Goal: Task Accomplishment & Management: Use online tool/utility

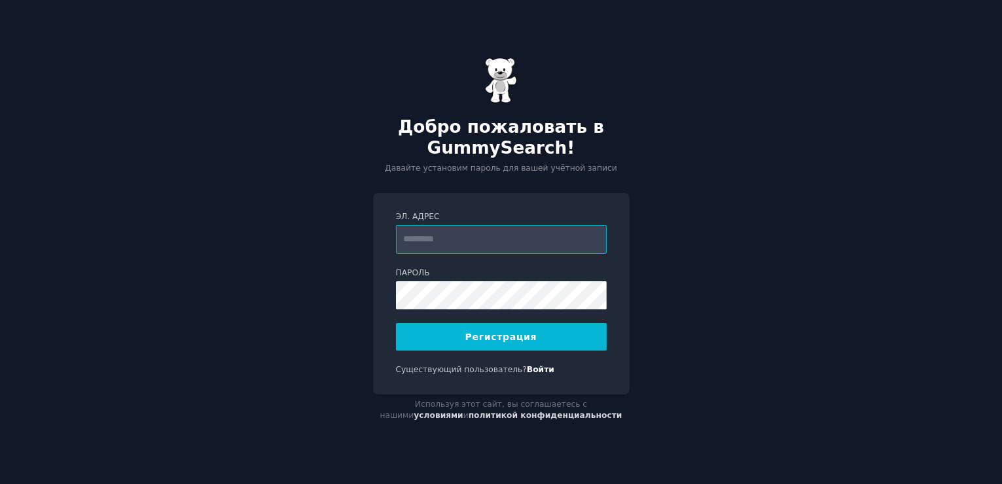
click at [476, 247] on input "Эл. адрес" at bounding box center [501, 239] width 211 height 29
type input "**********"
click at [518, 332] on ya-tr-span "Регистрация" at bounding box center [501, 337] width 72 height 10
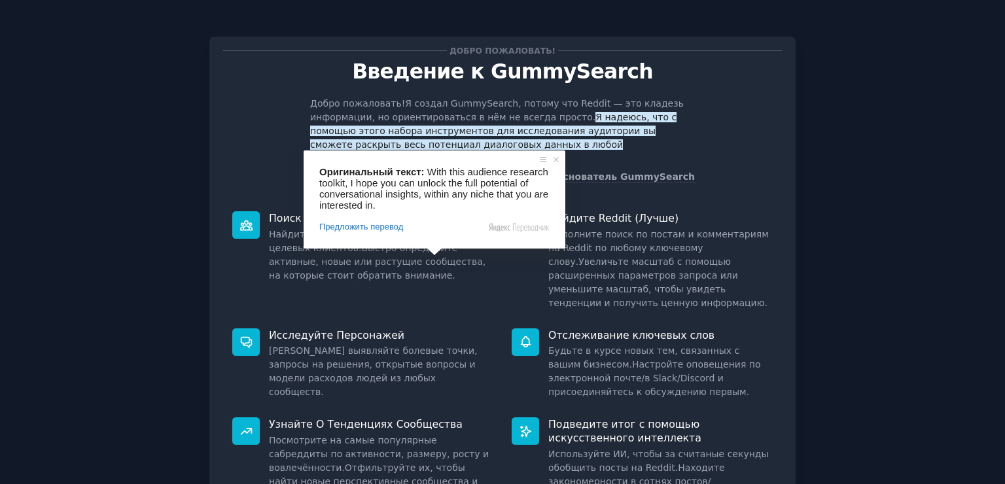
click at [254, 102] on div "Добро пожаловать! Я создал GummySearch, потому что Reddit — это кладезь информа…" at bounding box center [502, 140] width 559 height 87
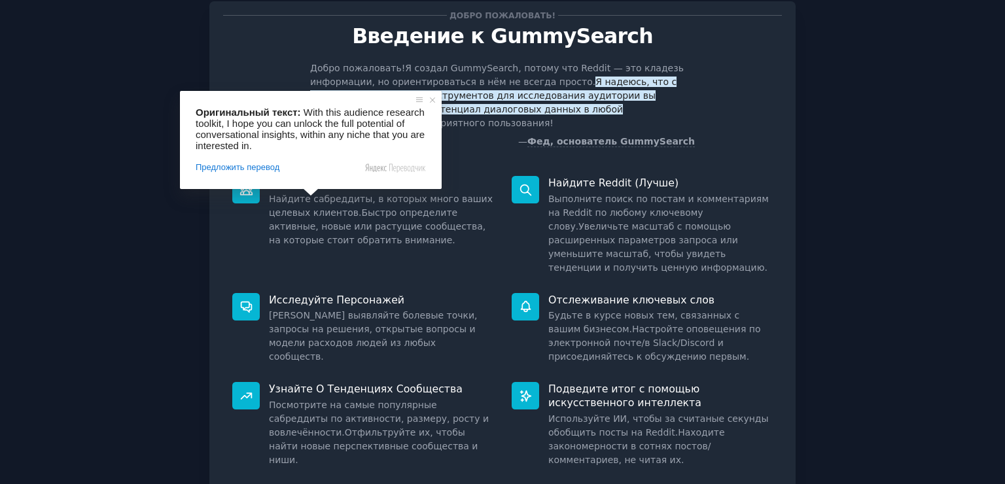
scroll to position [65, 0]
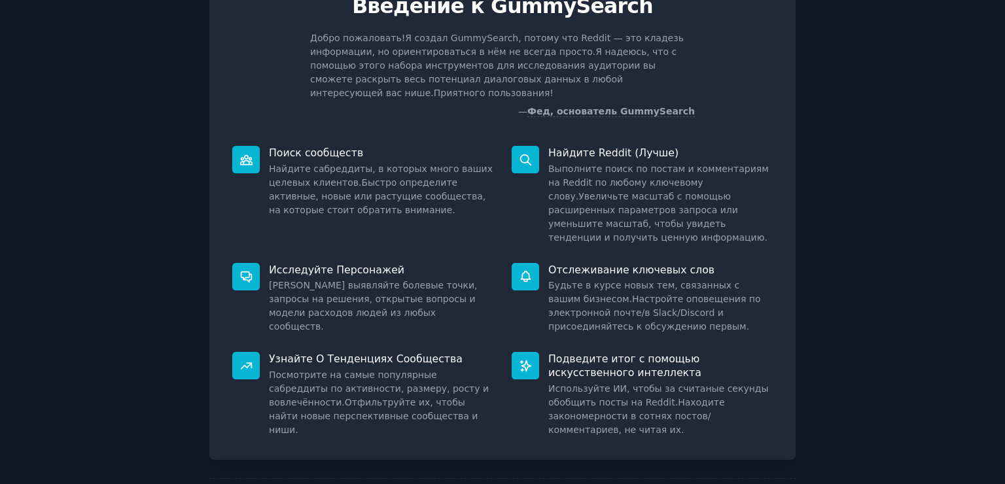
click at [490, 112] on div "Добро пожаловать! Введение к GummySearch Добро пожаловать! Я создал GummySearch…" at bounding box center [502, 215] width 586 height 489
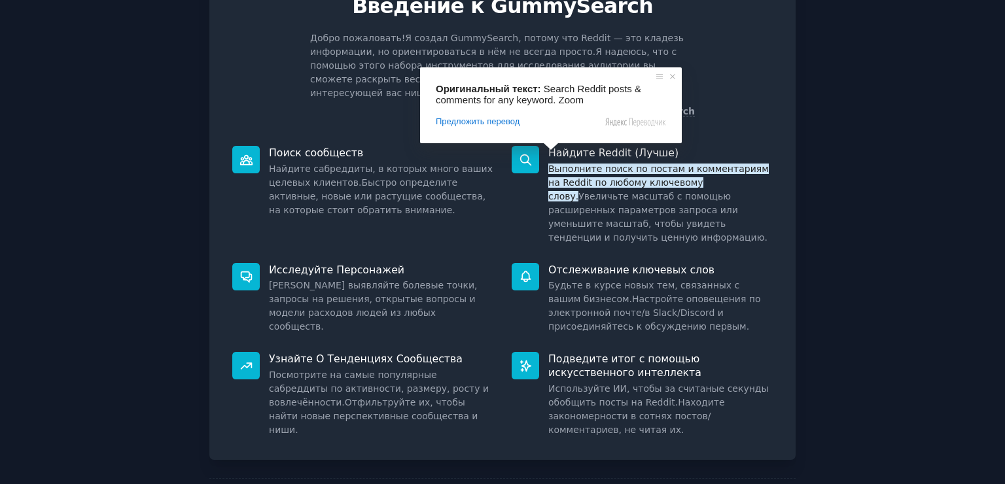
click at [772, 186] on div "Найдите Reddit (Лучше) Выполните поиск по постам и комментариям на Reddit по лю…" at bounding box center [642, 195] width 279 height 117
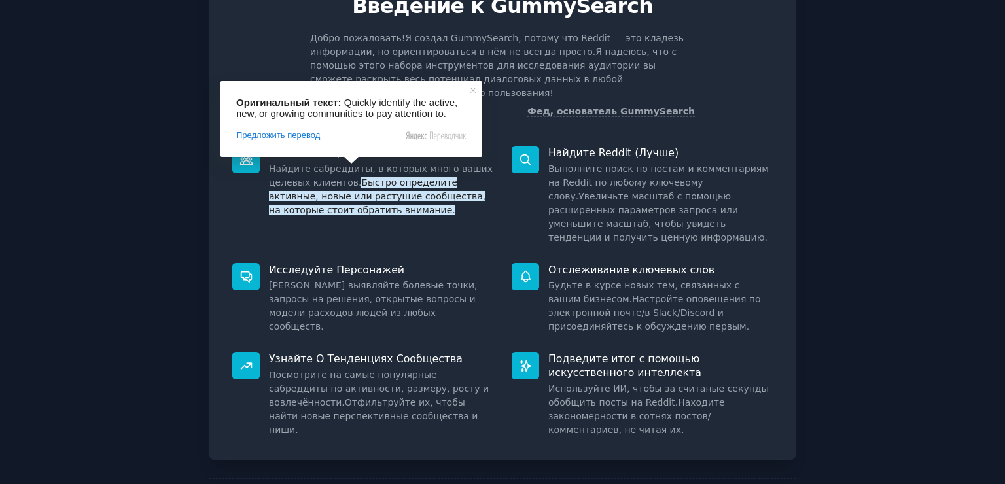
click at [458, 254] on div "Исследуйте Персонажей [PERSON_NAME] выявляйте болевые точки, запросы на решения…" at bounding box center [362, 299] width 279 height 90
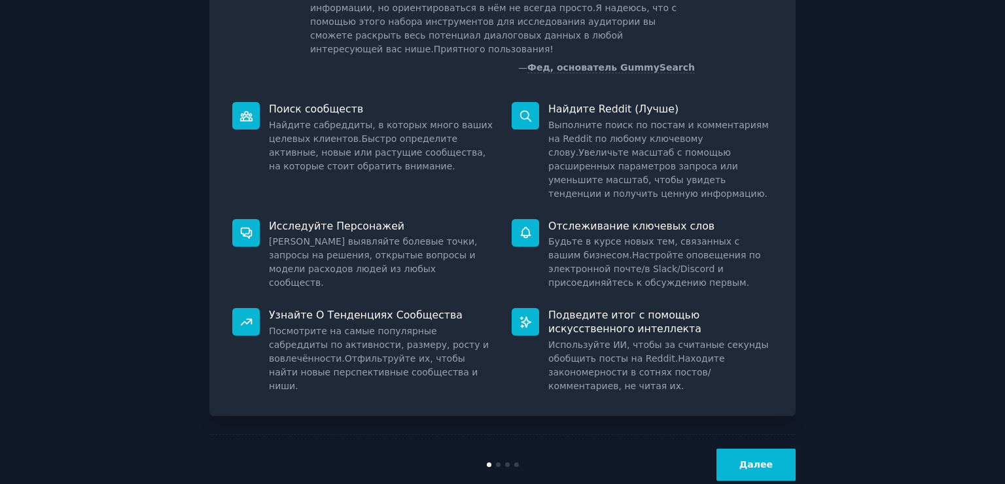
scroll to position [110, 0]
click at [780, 450] on button "Далее" at bounding box center [756, 464] width 79 height 32
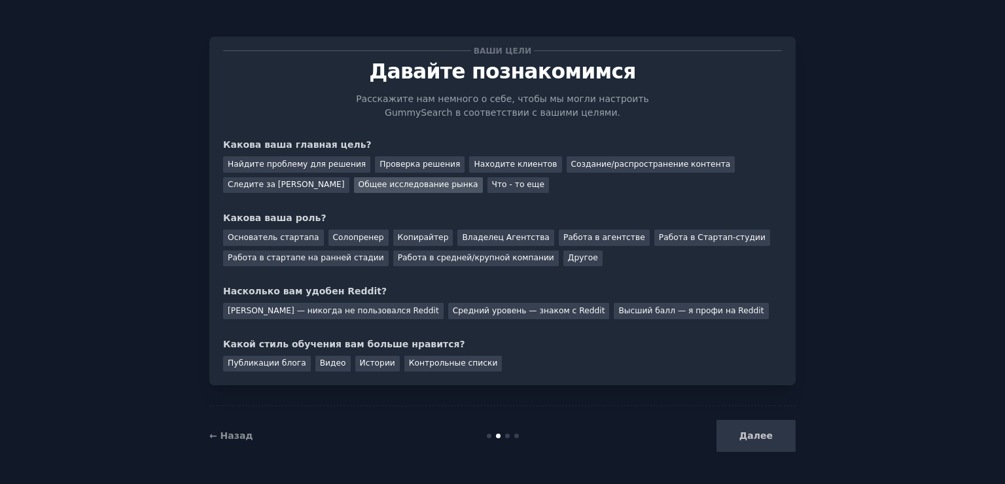
click at [424, 188] on ya-tr-span "Общее исследование рынка" at bounding box center [419, 184] width 120 height 9
click at [553, 207] on div "Ваши цели [DEMOGRAPHIC_DATA] познакомимся Расскажите нам немного о себе, чтобы …" at bounding box center [502, 210] width 559 height 321
click at [479, 171] on div "Находите клиентов" at bounding box center [515, 164] width 92 height 16
click at [432, 178] on div "Общее исследование рынка" at bounding box center [418, 185] width 129 height 16
click at [568, 262] on ya-tr-span "Другое" at bounding box center [583, 257] width 30 height 9
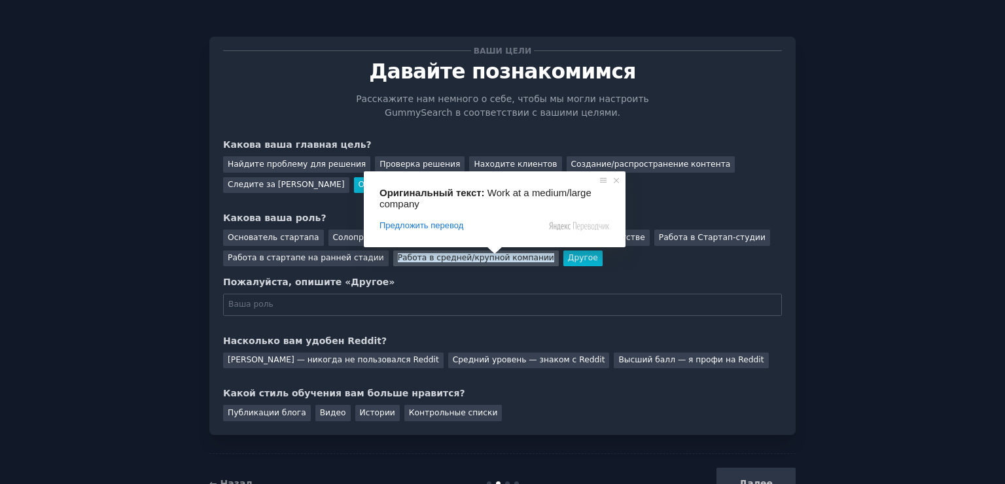
click at [466, 264] on div "Работа в средней/крупной компании" at bounding box center [476, 259] width 166 height 16
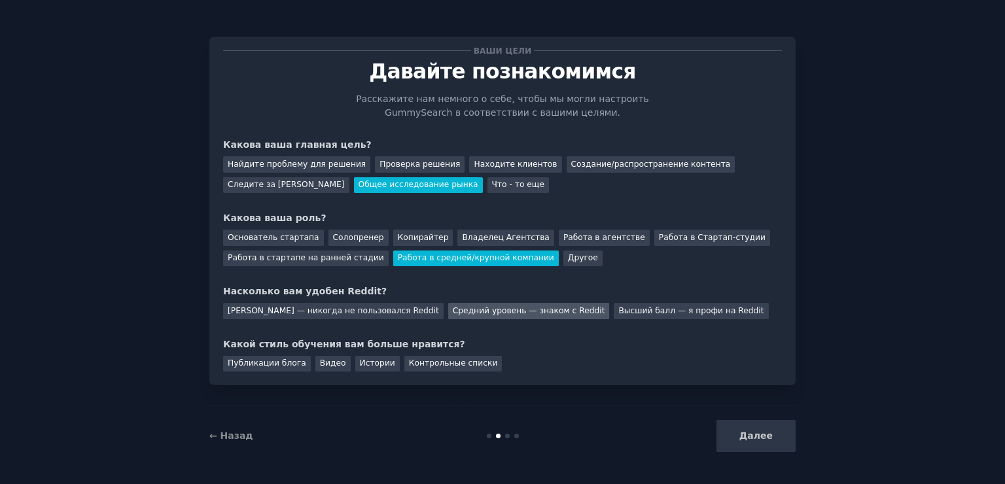
click at [482, 317] on div "Средний уровень — знаком с Reddit" at bounding box center [529, 311] width 162 height 16
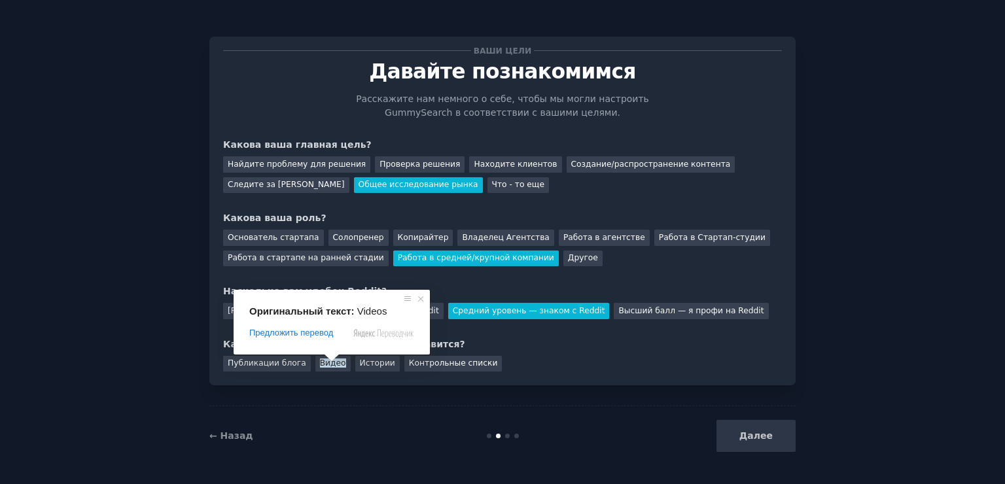
click at [560, 338] on div "Какой стиль обучения вам больше нравится?" at bounding box center [502, 345] width 559 height 14
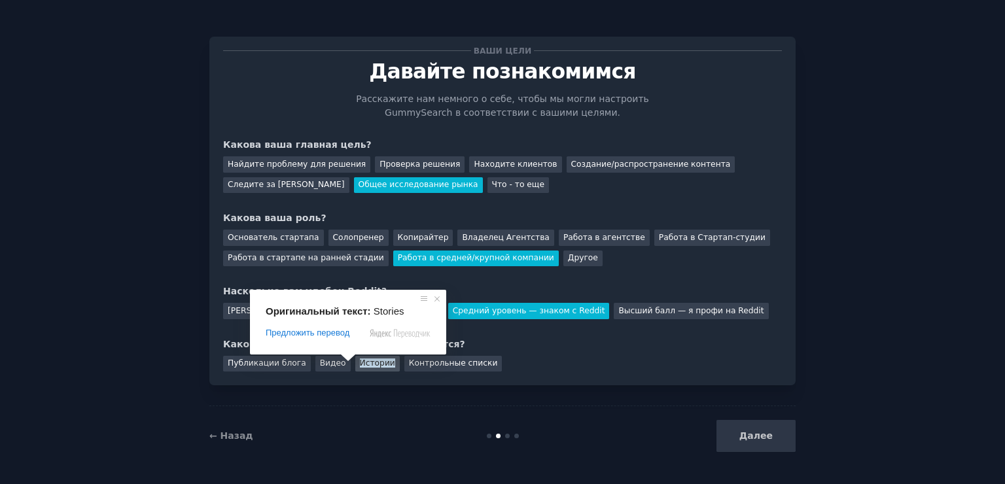
click at [366, 366] on ya-tr-span "Истории" at bounding box center [377, 363] width 35 height 9
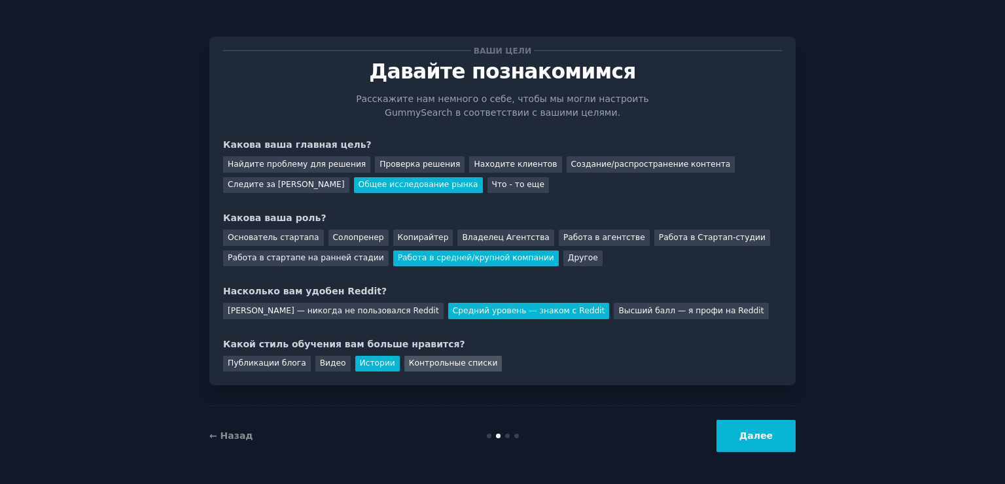
click at [414, 366] on ya-tr-span "Контрольные списки" at bounding box center [453, 363] width 89 height 9
click at [375, 365] on ya-tr-span "Истории" at bounding box center [377, 363] width 35 height 9
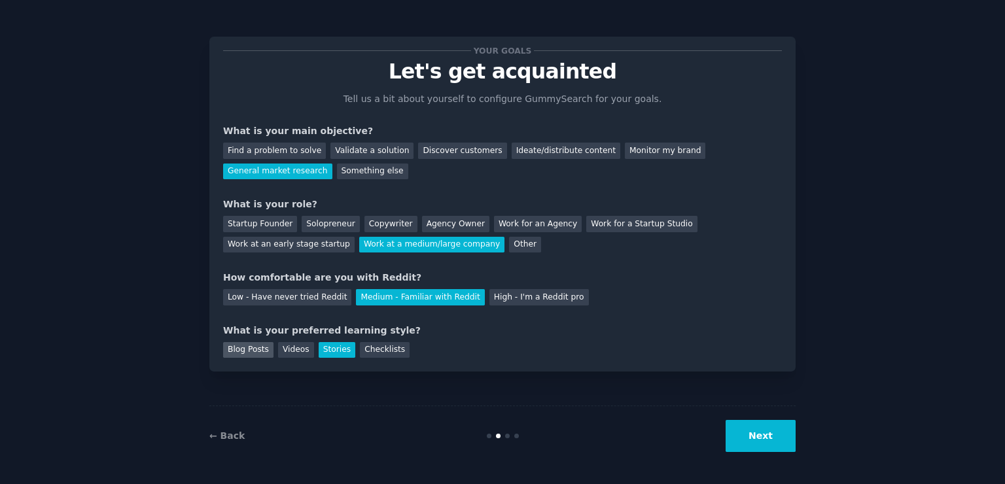
click at [243, 349] on ya-tr-span "Blog Posts" at bounding box center [248, 349] width 41 height 9
click at [324, 343] on div "Stories" at bounding box center [337, 350] width 37 height 16
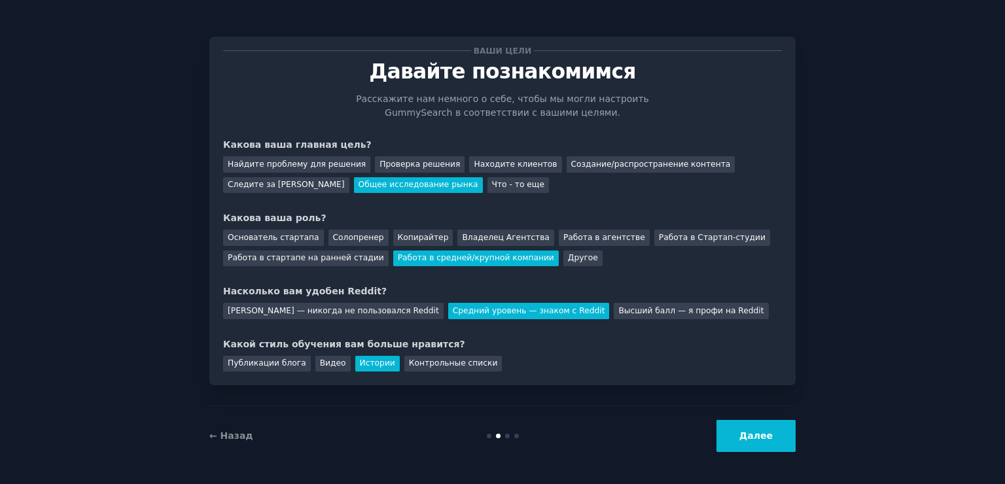
click at [738, 435] on button "Далее" at bounding box center [756, 436] width 79 height 32
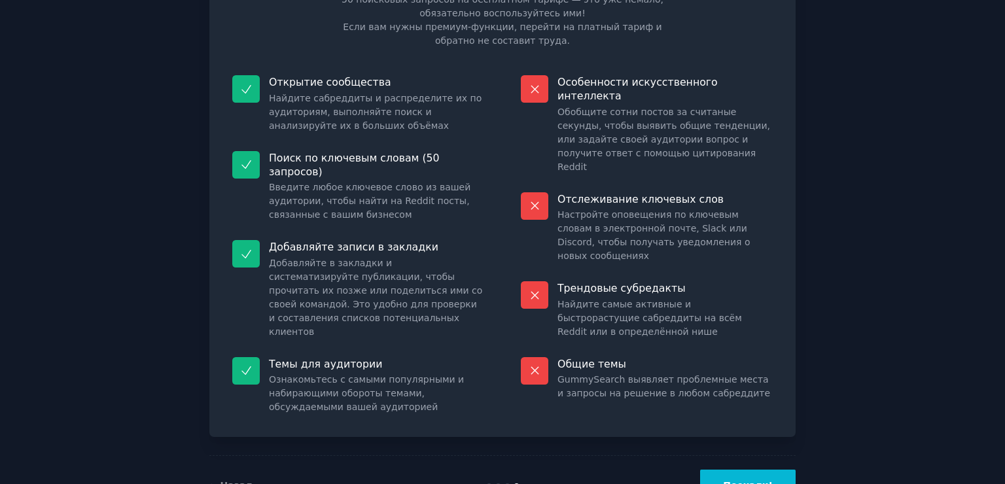
scroll to position [121, 0]
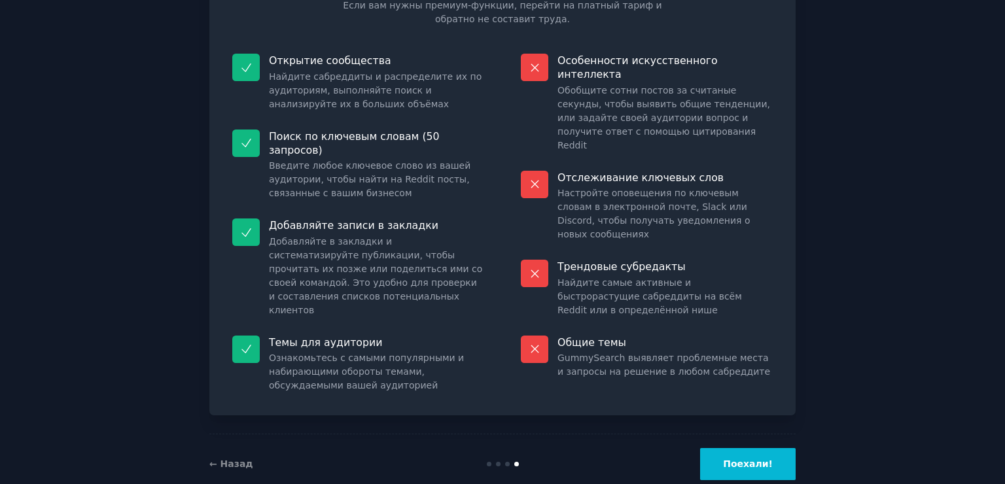
click at [730, 453] on div "← Назад Поехали!" at bounding box center [502, 464] width 586 height 60
click at [730, 448] on button "Поехали!" at bounding box center [748, 464] width 96 height 32
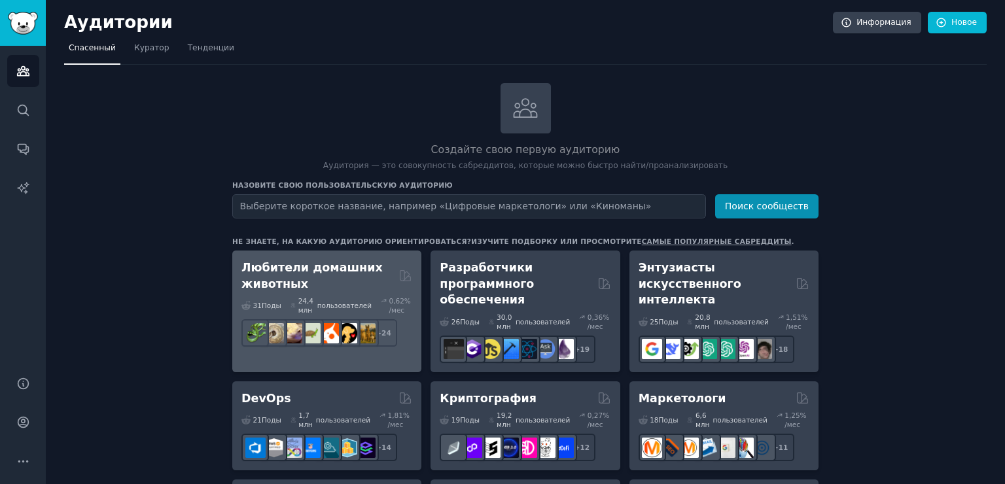
click at [328, 266] on ya-tr-span "Любители домашних животных" at bounding box center [311, 275] width 141 height 29
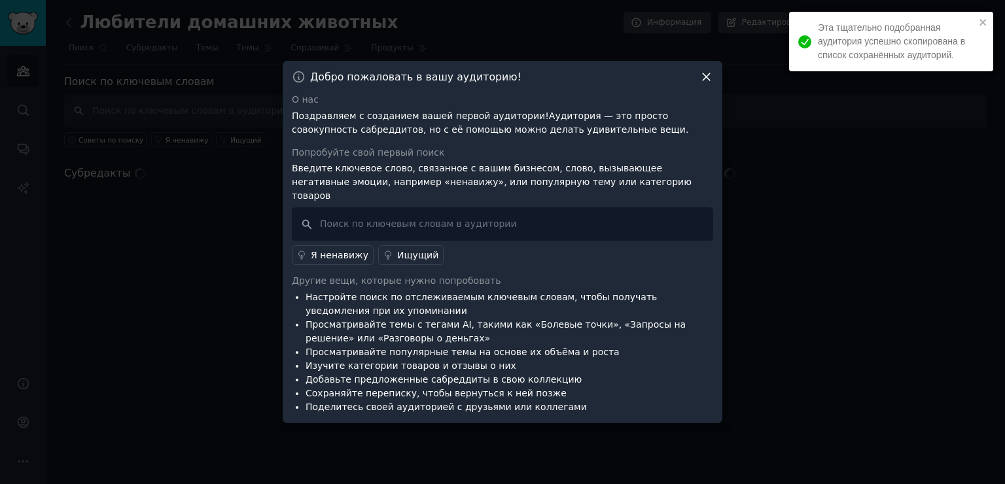
click at [989, 18] on div "Эта тщательно подобранная аудитория успешно скопирована в список сохранённых ау…" at bounding box center [891, 42] width 204 height 60
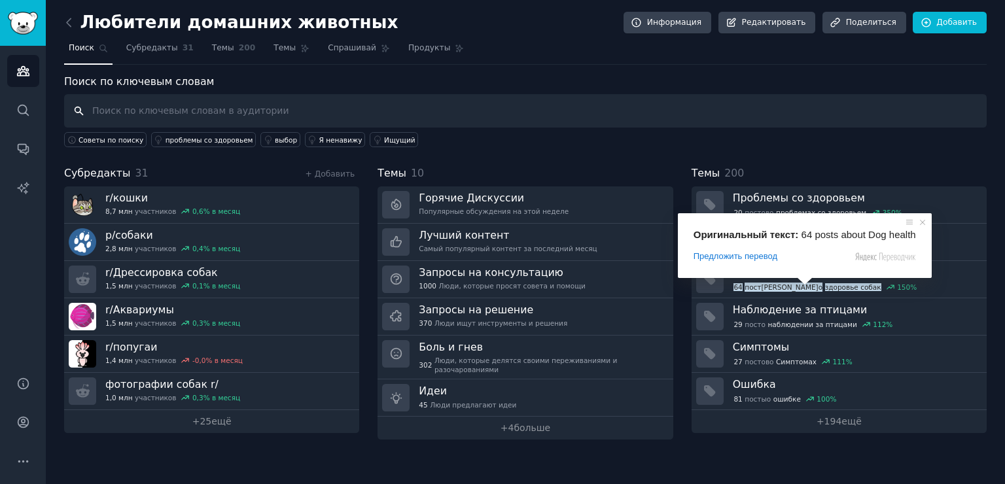
click at [517, 109] on input "text" at bounding box center [525, 110] width 923 height 33
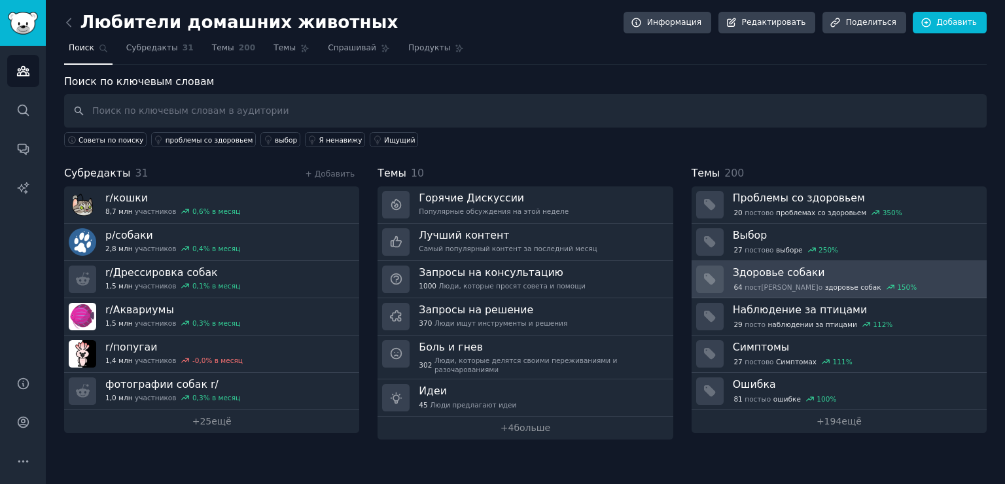
click at [789, 270] on ya-tr-span "Здоровье собаки" at bounding box center [779, 272] width 92 height 12
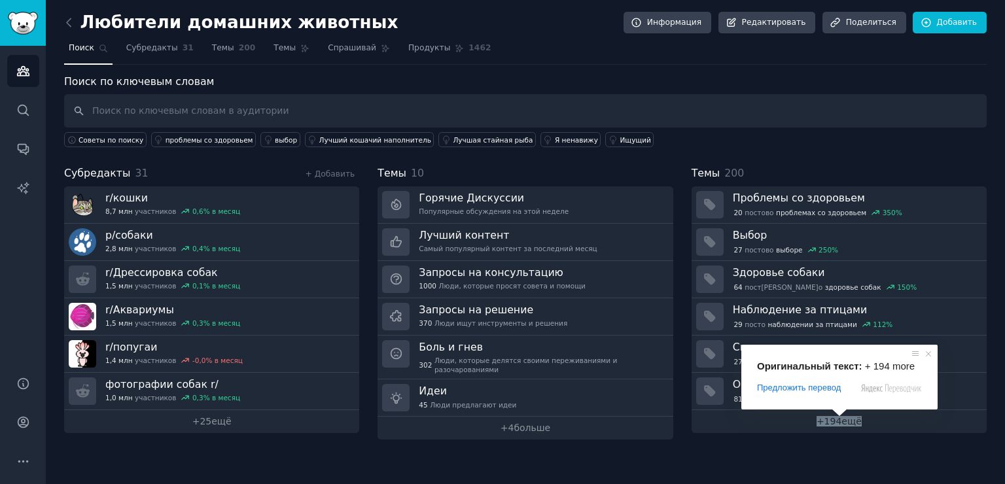
click at [846, 417] on span at bounding box center [839, 413] width 17 height 8
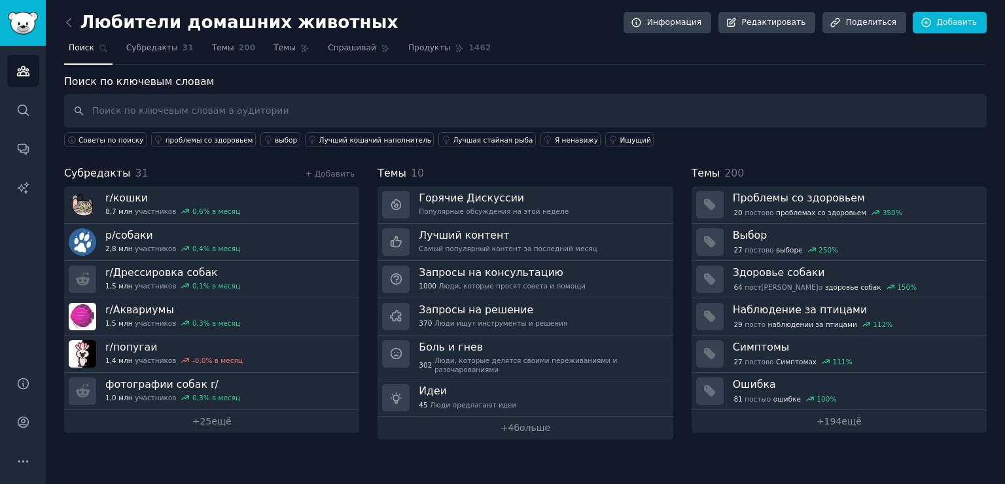
click at [809, 171] on div "Темы 200" at bounding box center [839, 174] width 295 height 16
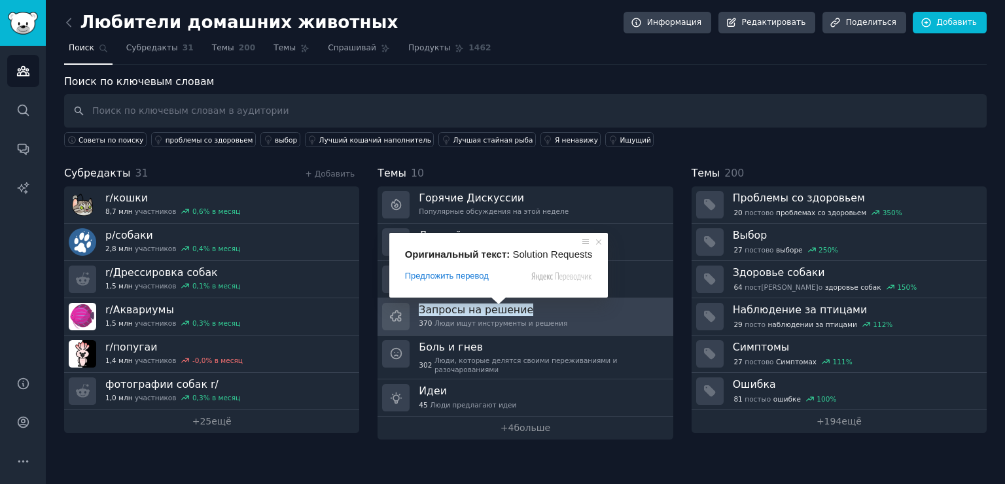
click at [500, 312] on ya-tr-span "Запросы на решение" at bounding box center [476, 310] width 115 height 12
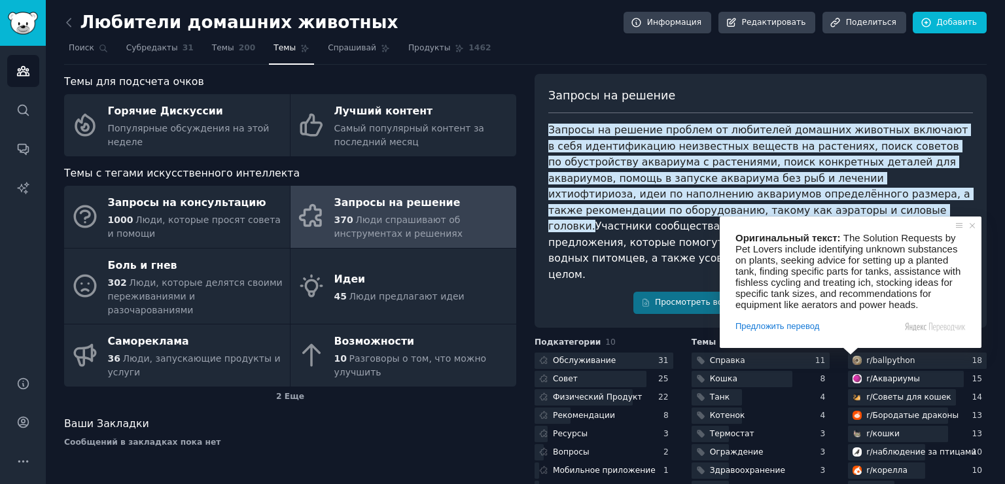
click at [674, 228] on ya-tr-span "Участники сообщества активно ищут рекомендации и предложения, которые помогут у…" at bounding box center [756, 250] width 416 height 61
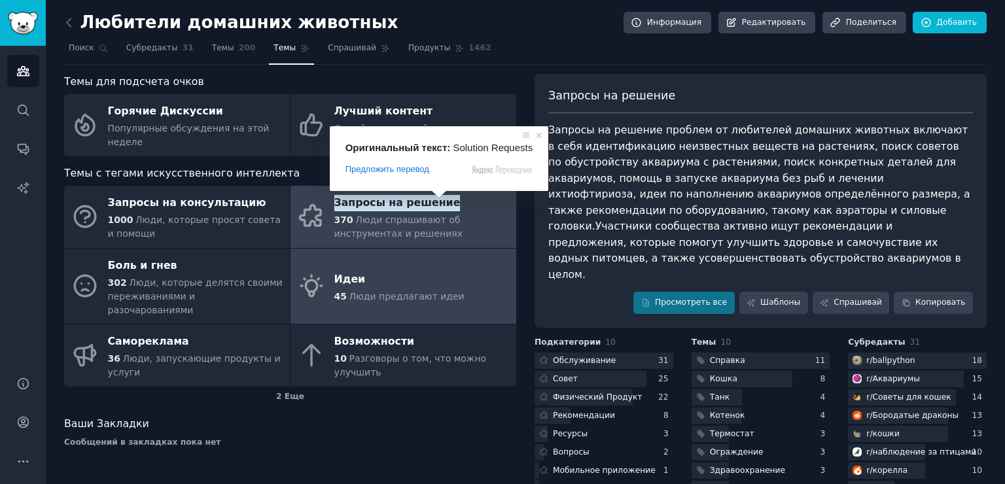
click at [397, 285] on body "Аудитории Поиск Разговоры Отчеты искусственного Интеллекта Справка Учетная запи…" at bounding box center [502, 242] width 1005 height 484
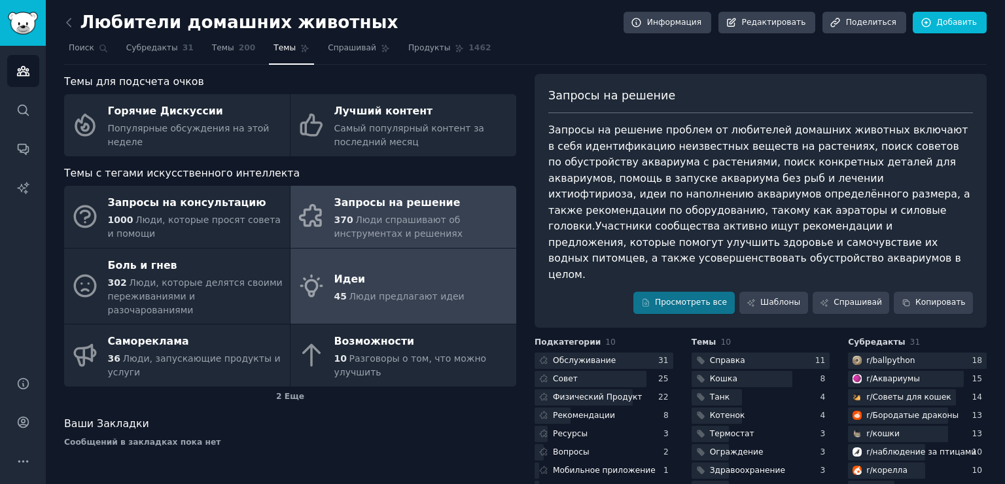
click at [401, 291] on ya-tr-span "Люди предлагают идеи" at bounding box center [406, 296] width 115 height 10
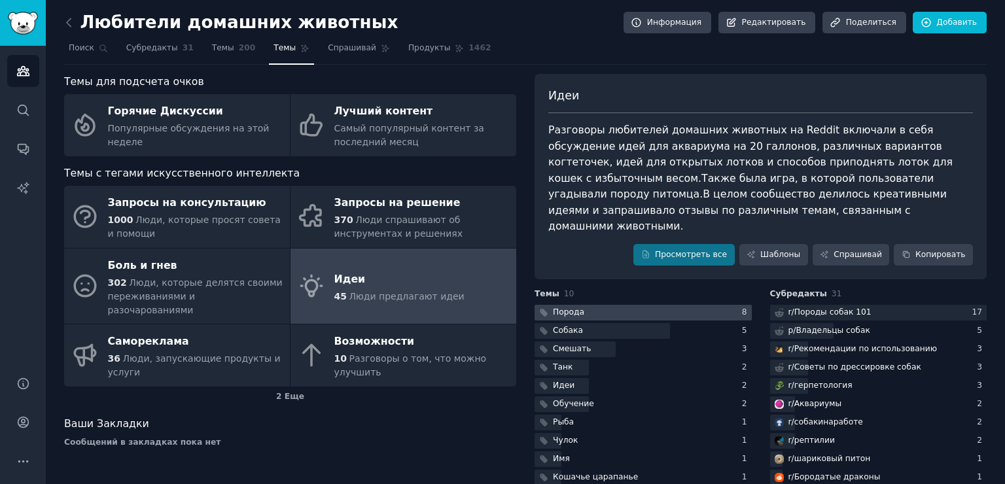
click at [681, 305] on div at bounding box center [643, 313] width 217 height 16
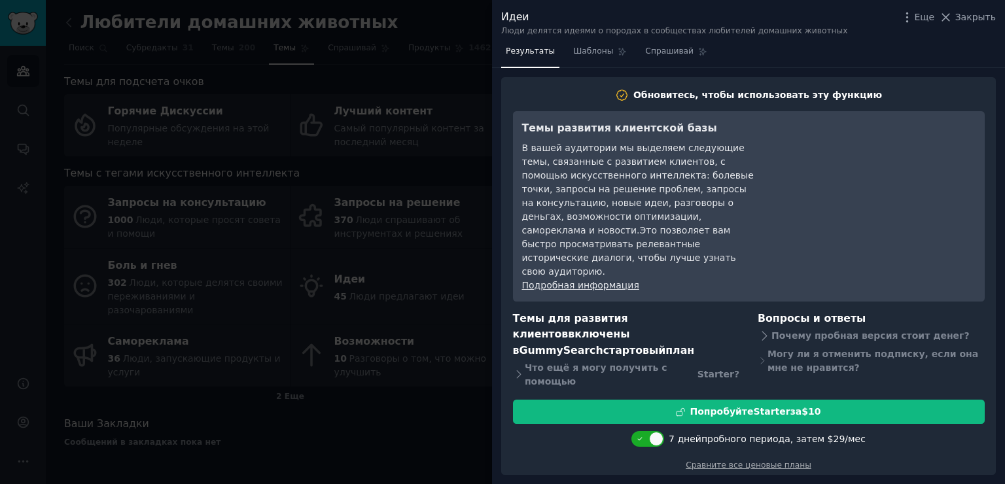
click at [442, 211] on div at bounding box center [502, 242] width 1005 height 484
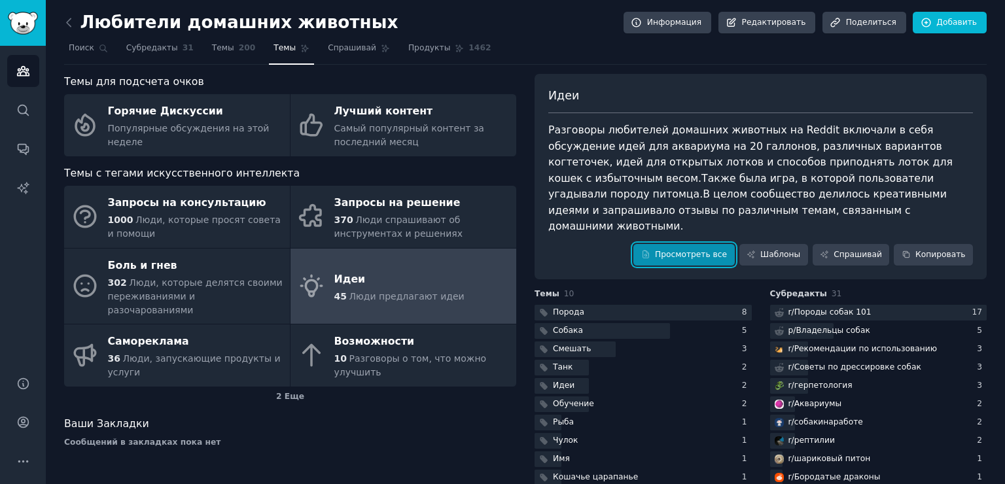
click at [704, 249] on ya-tr-span "Просмотреть все" at bounding box center [691, 255] width 72 height 12
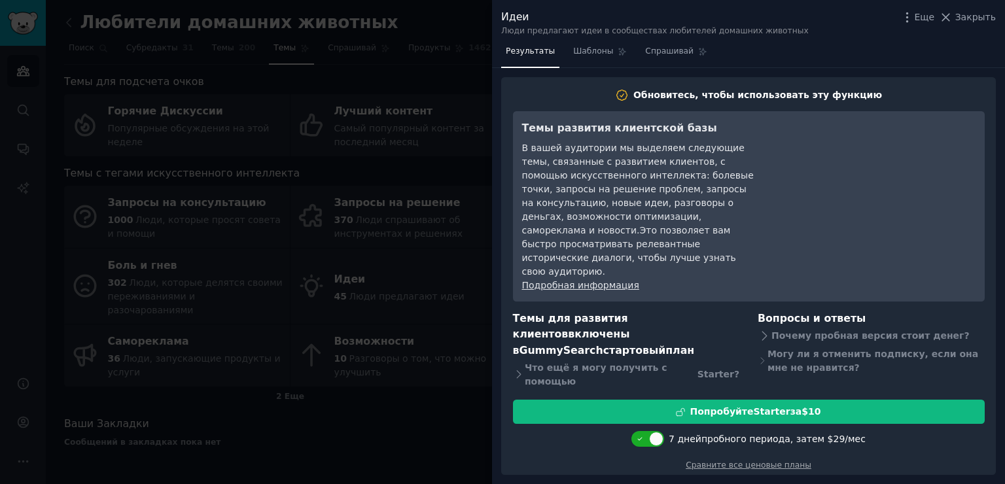
click at [472, 205] on div at bounding box center [502, 242] width 1005 height 484
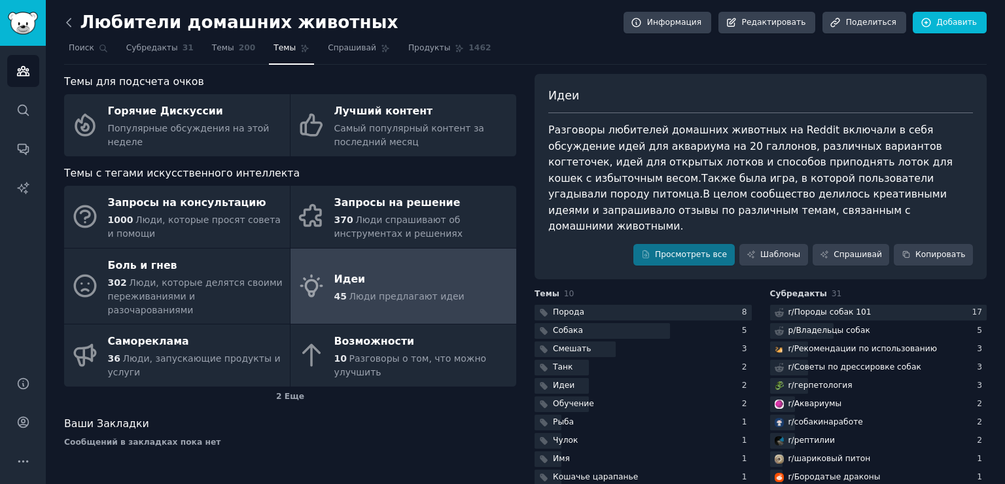
click at [67, 16] on icon at bounding box center [69, 23] width 14 height 14
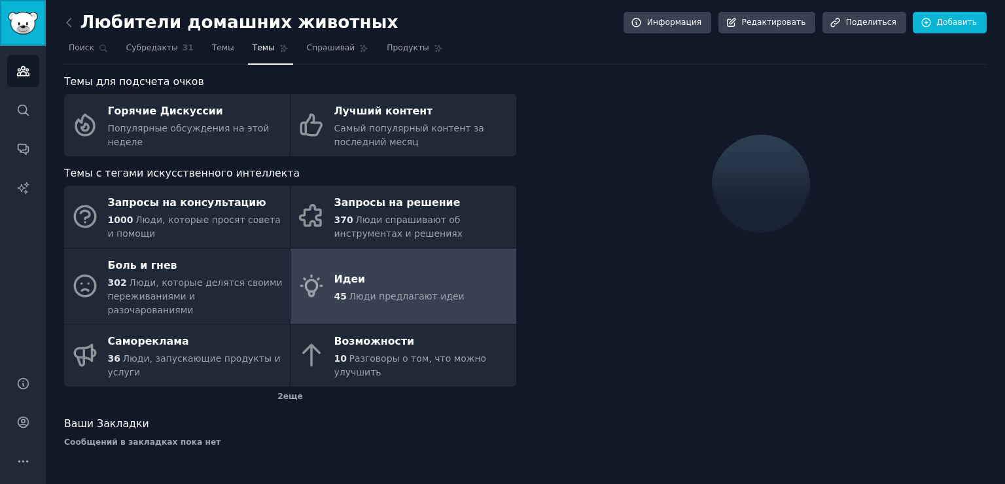
click at [36, 17] on img "Боковая панель" at bounding box center [23, 23] width 30 height 23
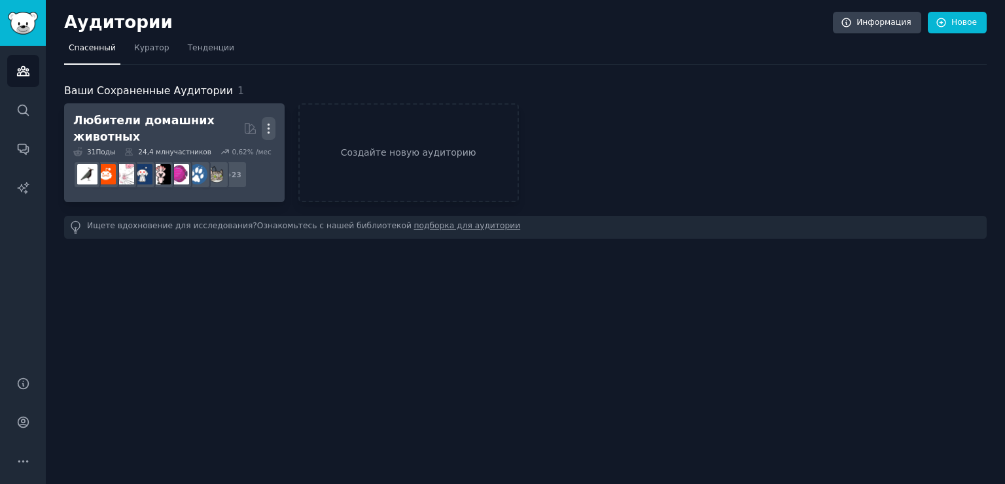
click at [268, 124] on icon "button" at bounding box center [268, 128] width 1 height 9
click at [233, 151] on ya-tr-span "Удалить" at bounding box center [228, 156] width 40 height 10
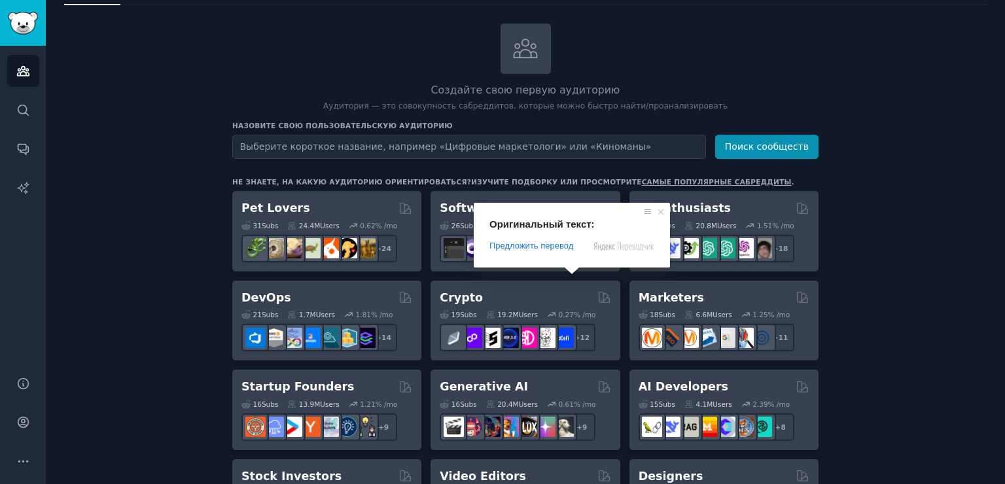
scroll to position [68, 0]
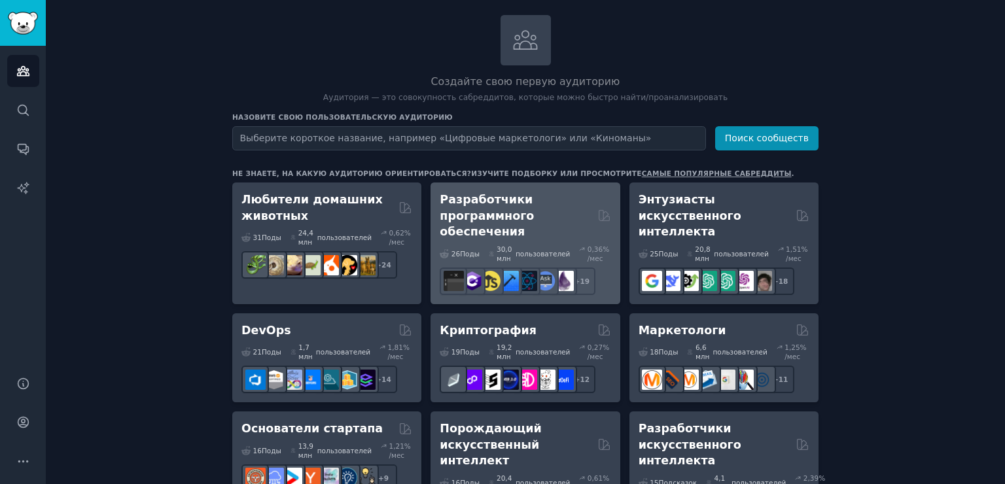
click at [480, 195] on ya-tr-span "Разработчики программного обеспечения" at bounding box center [487, 215] width 94 height 45
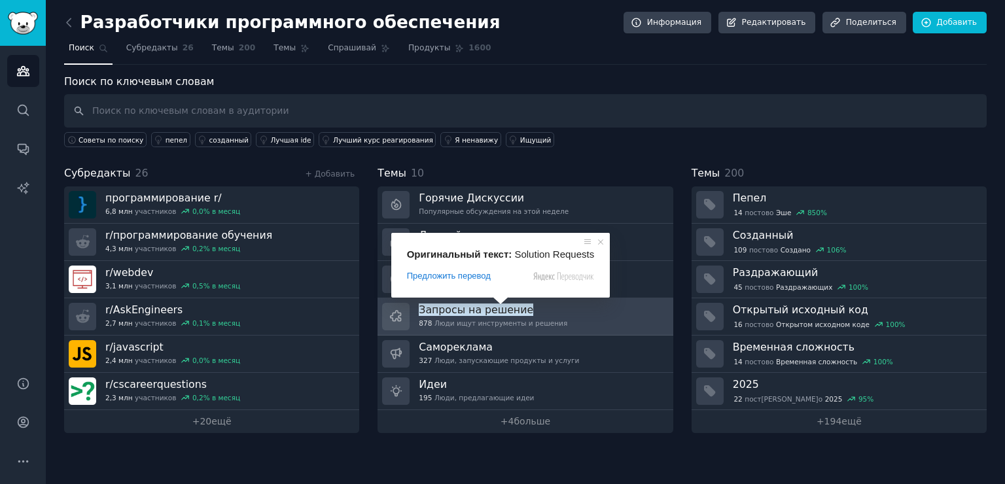
click at [498, 308] on ya-tr-span "Запросы на решение" at bounding box center [476, 310] width 115 height 12
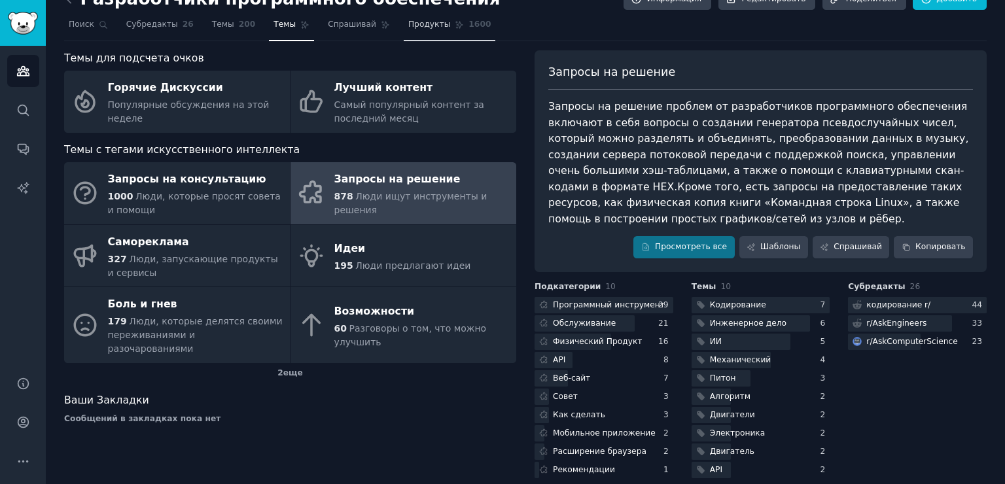
scroll to position [37, 0]
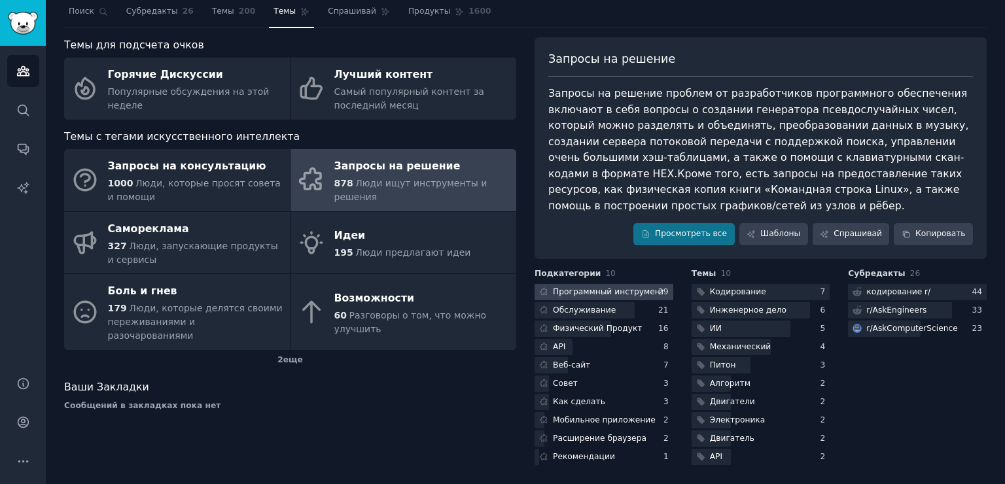
click at [620, 291] on ya-tr-span "Программный инструмент" at bounding box center [609, 291] width 112 height 9
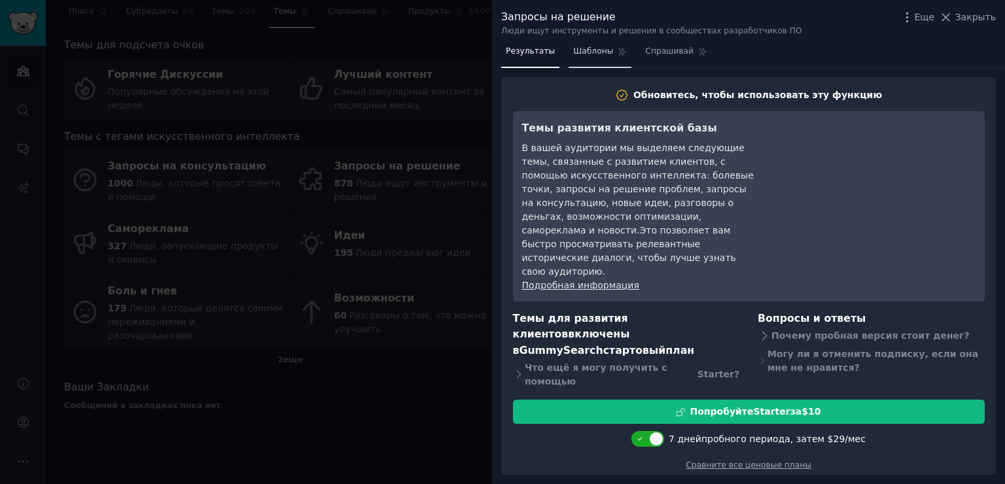
click at [581, 54] on ya-tr-span "Шаблоны" at bounding box center [593, 50] width 40 height 9
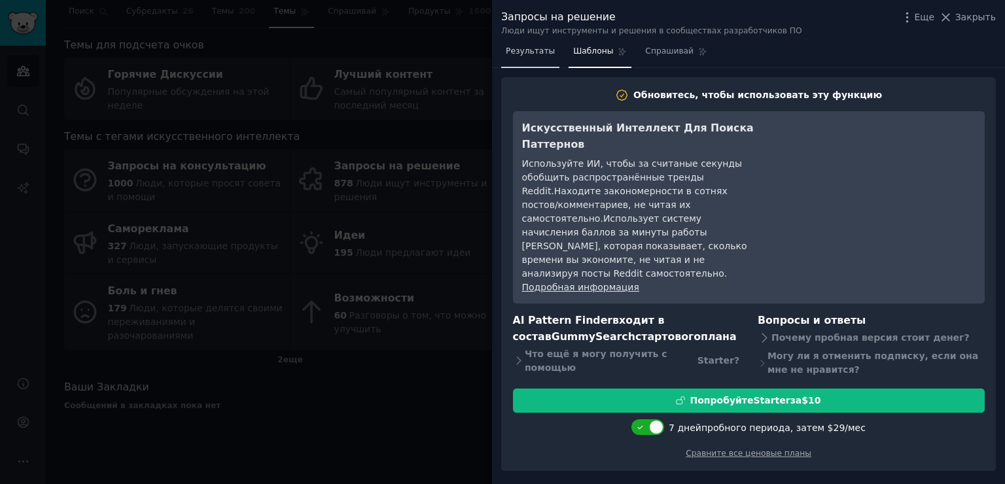
click at [529, 55] on ya-tr-span "Результаты" at bounding box center [530, 50] width 49 height 9
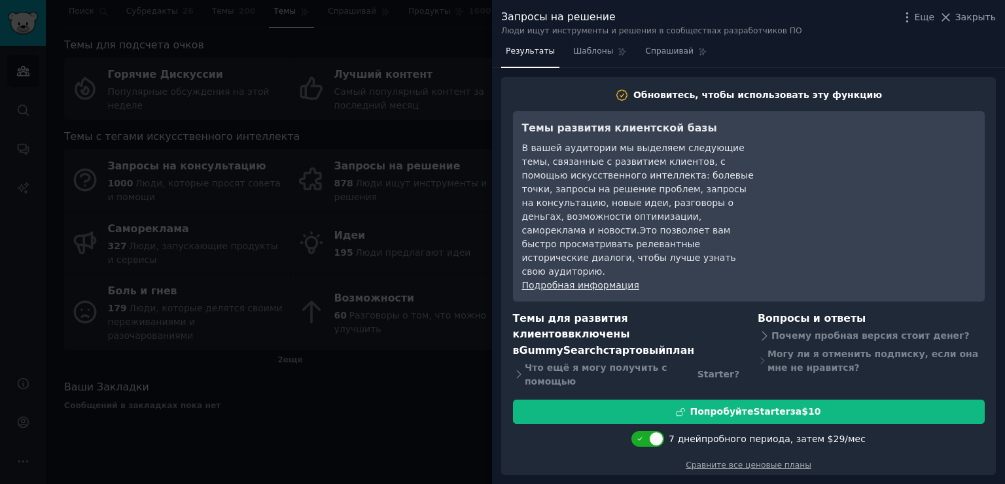
click at [966, 24] on div "Еще Закрыть" at bounding box center [948, 17] width 96 height 16
click at [960, 23] on button "Закрыть" at bounding box center [967, 17] width 57 height 14
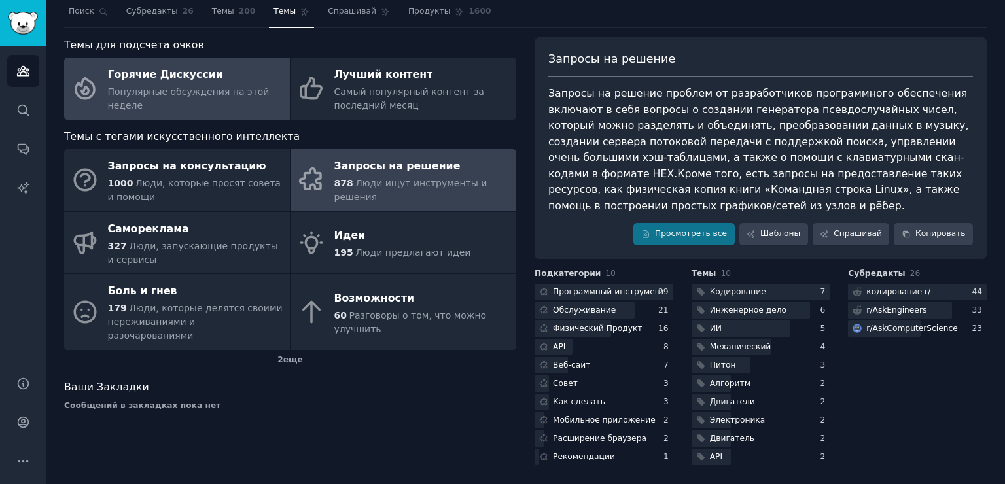
click at [175, 93] on ya-tr-span "Популярные обсуждения на этой неделе" at bounding box center [189, 98] width 162 height 24
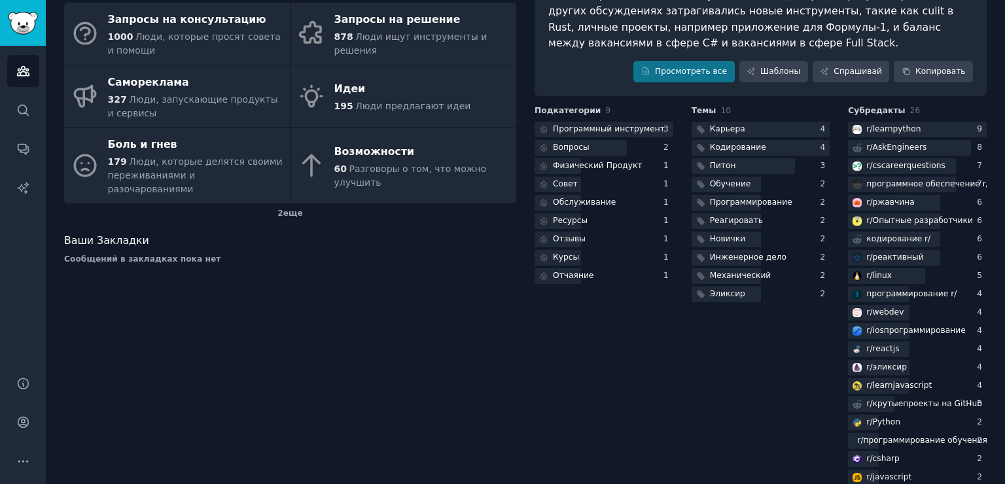
scroll to position [83, 0]
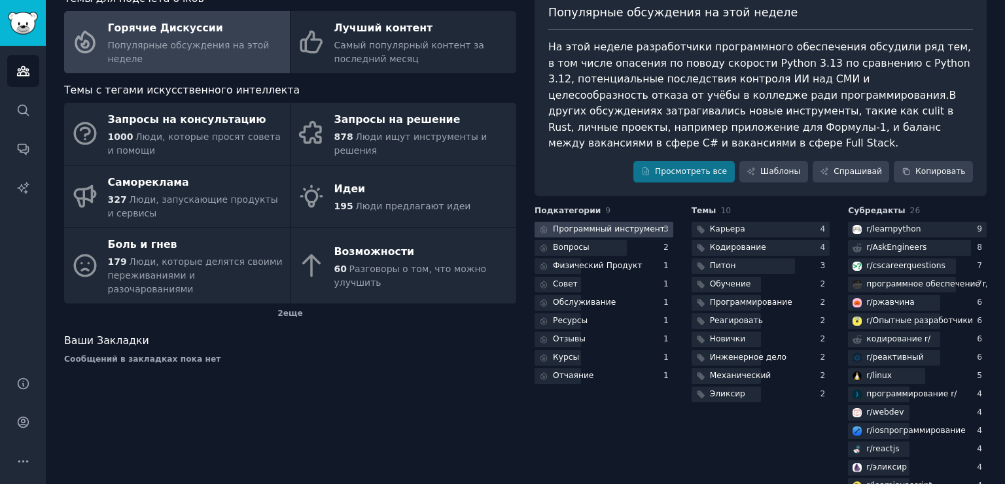
click at [573, 224] on ya-tr-span "Программный инструмент" at bounding box center [609, 228] width 112 height 9
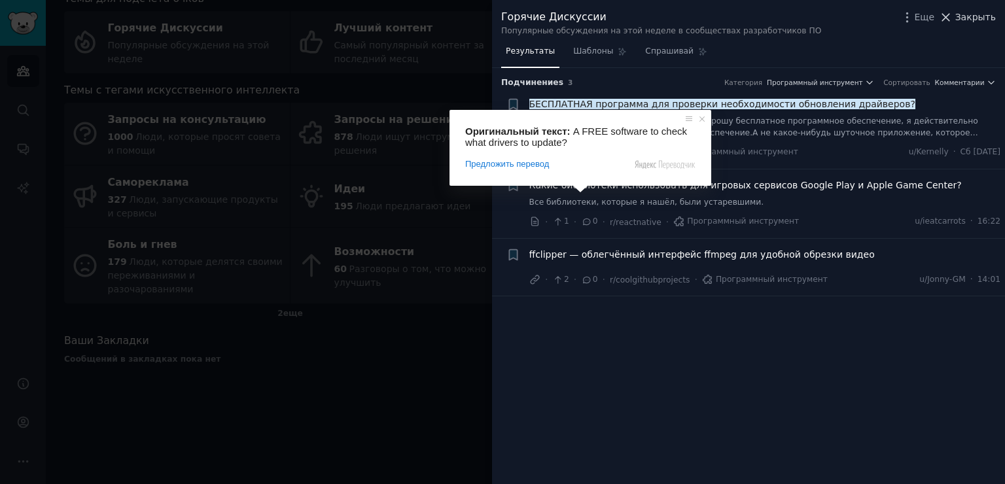
click at [984, 13] on ya-tr-span "Закрыть" at bounding box center [975, 17] width 41 height 10
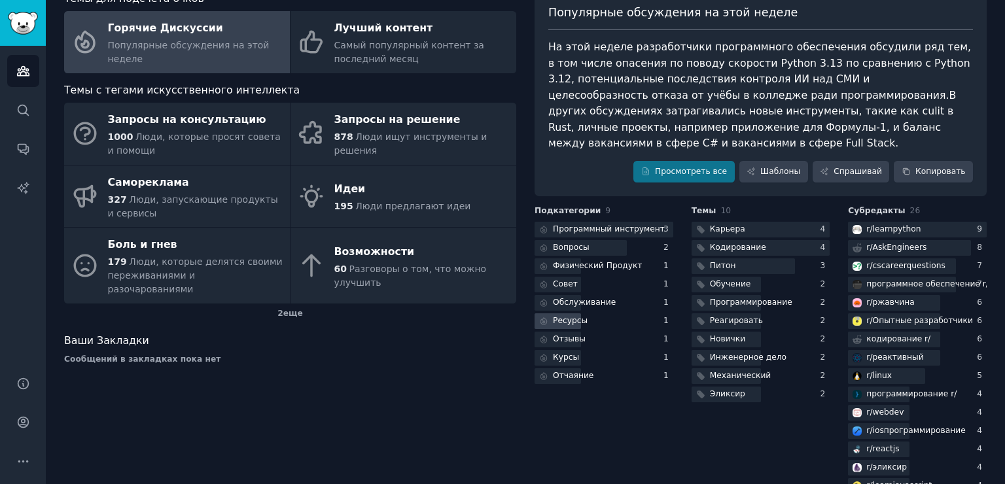
click at [581, 316] on ya-tr-span "Ресурсы" at bounding box center [570, 320] width 35 height 9
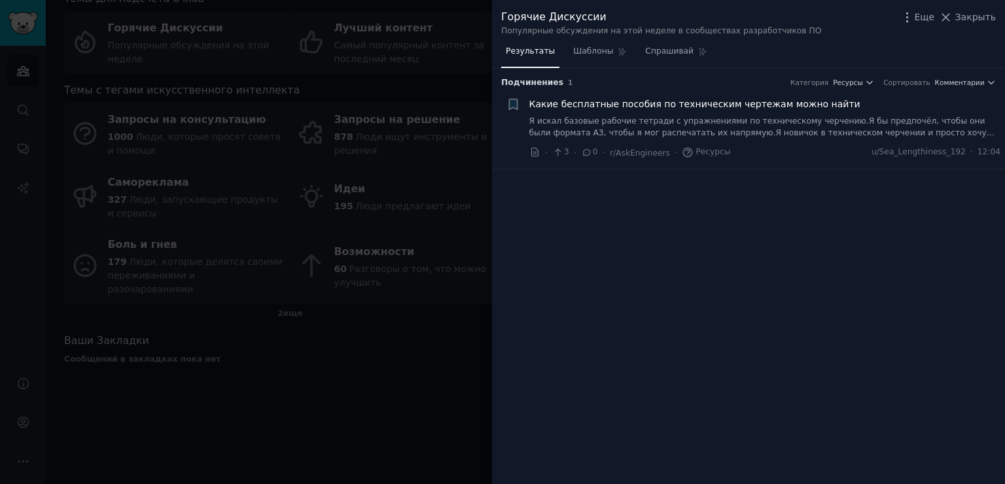
click at [454, 226] on div at bounding box center [502, 242] width 1005 height 484
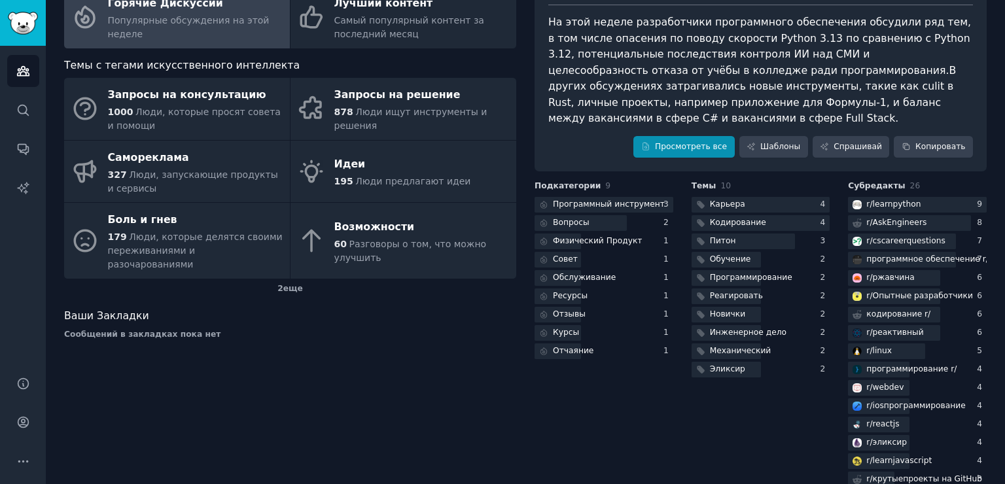
scroll to position [131, 0]
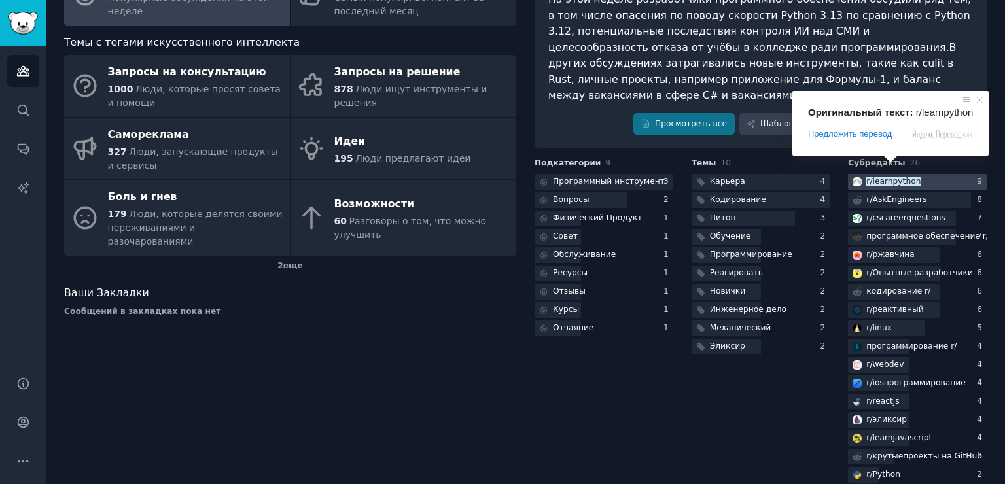
click at [891, 177] on ya-tr-span "learnpython" at bounding box center [897, 181] width 48 height 9
